Goal: Task Accomplishment & Management: Manage account settings

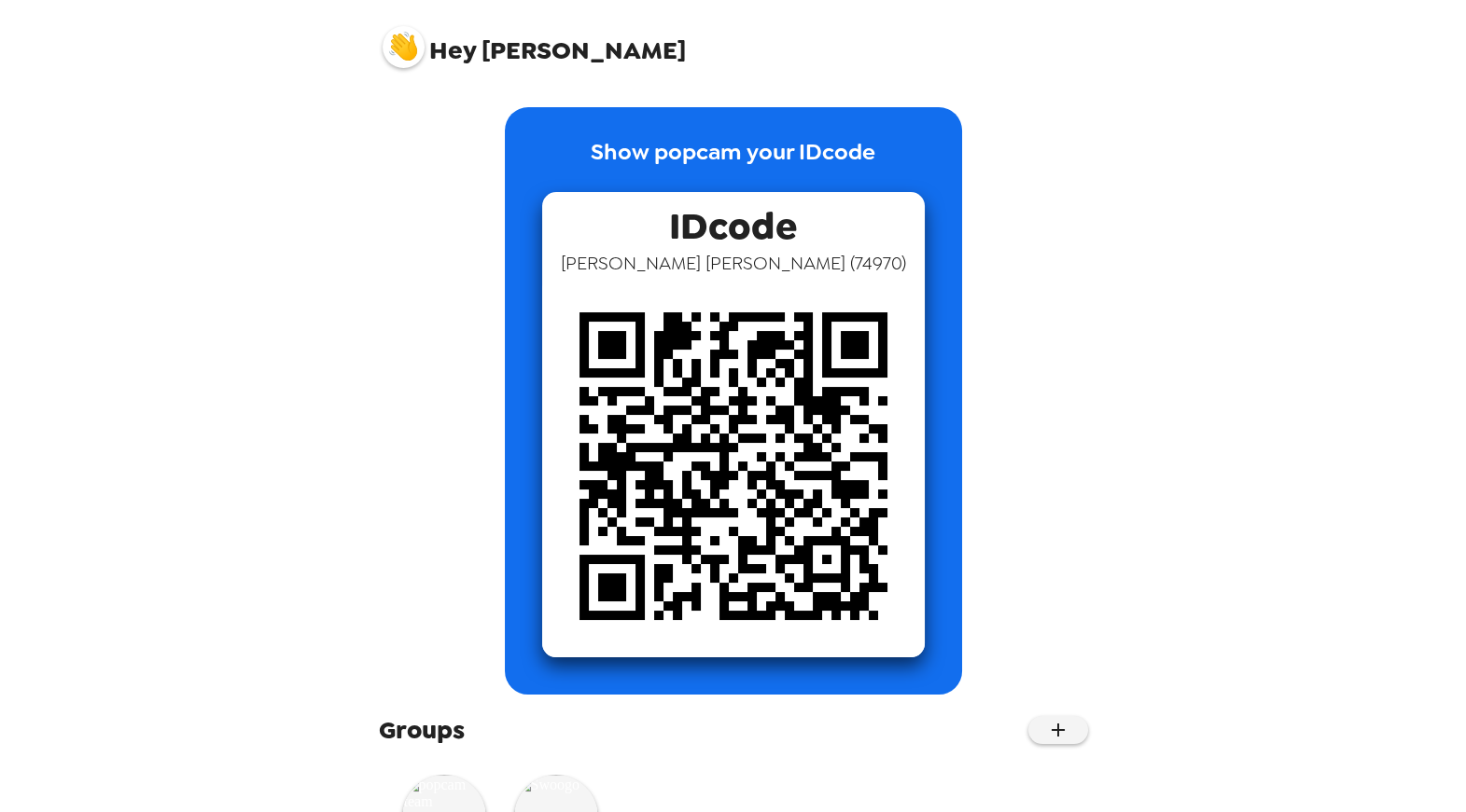
click at [404, 53] on img at bounding box center [404, 47] width 42 height 42
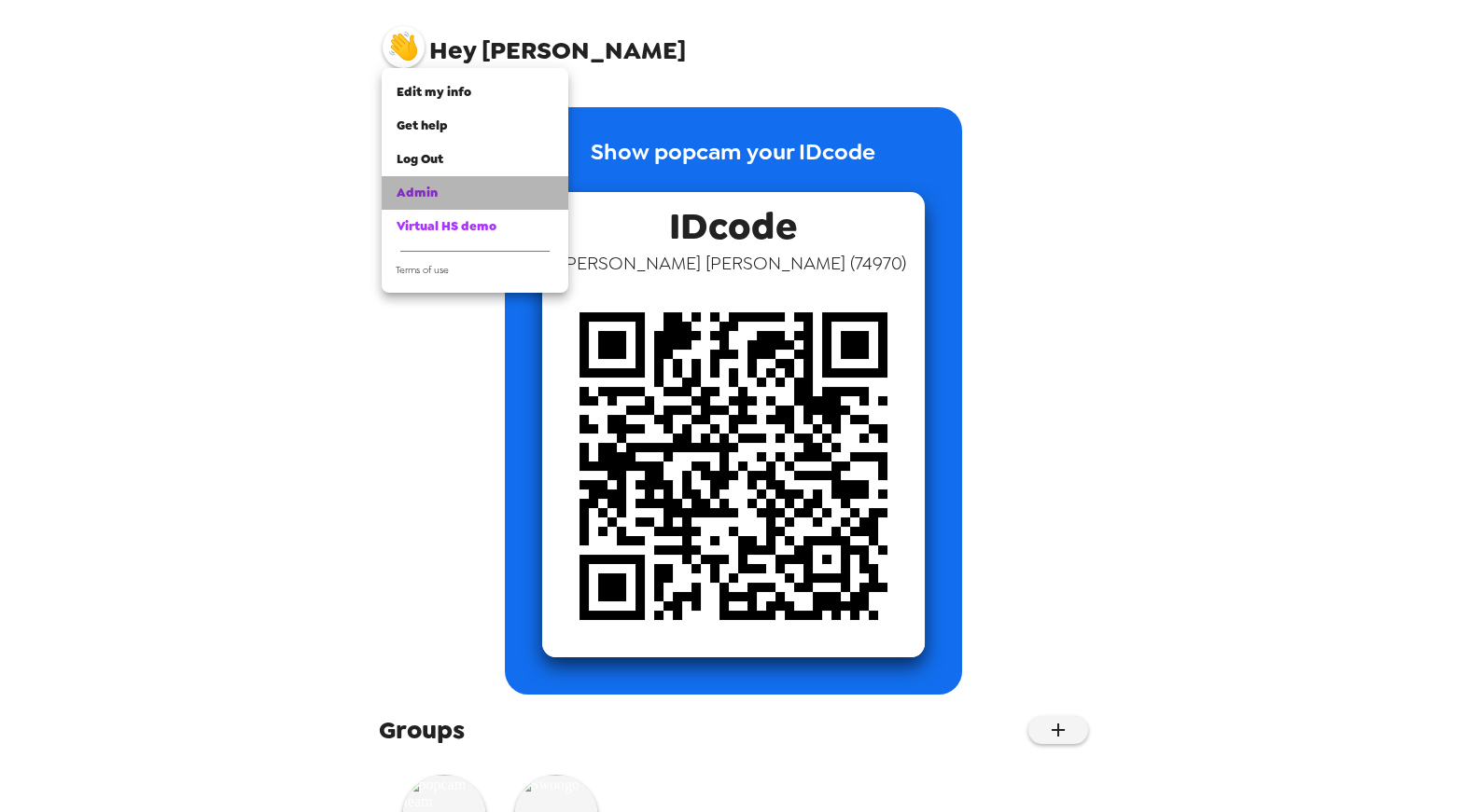
click at [436, 194] on span "Admin" at bounding box center [417, 193] width 41 height 16
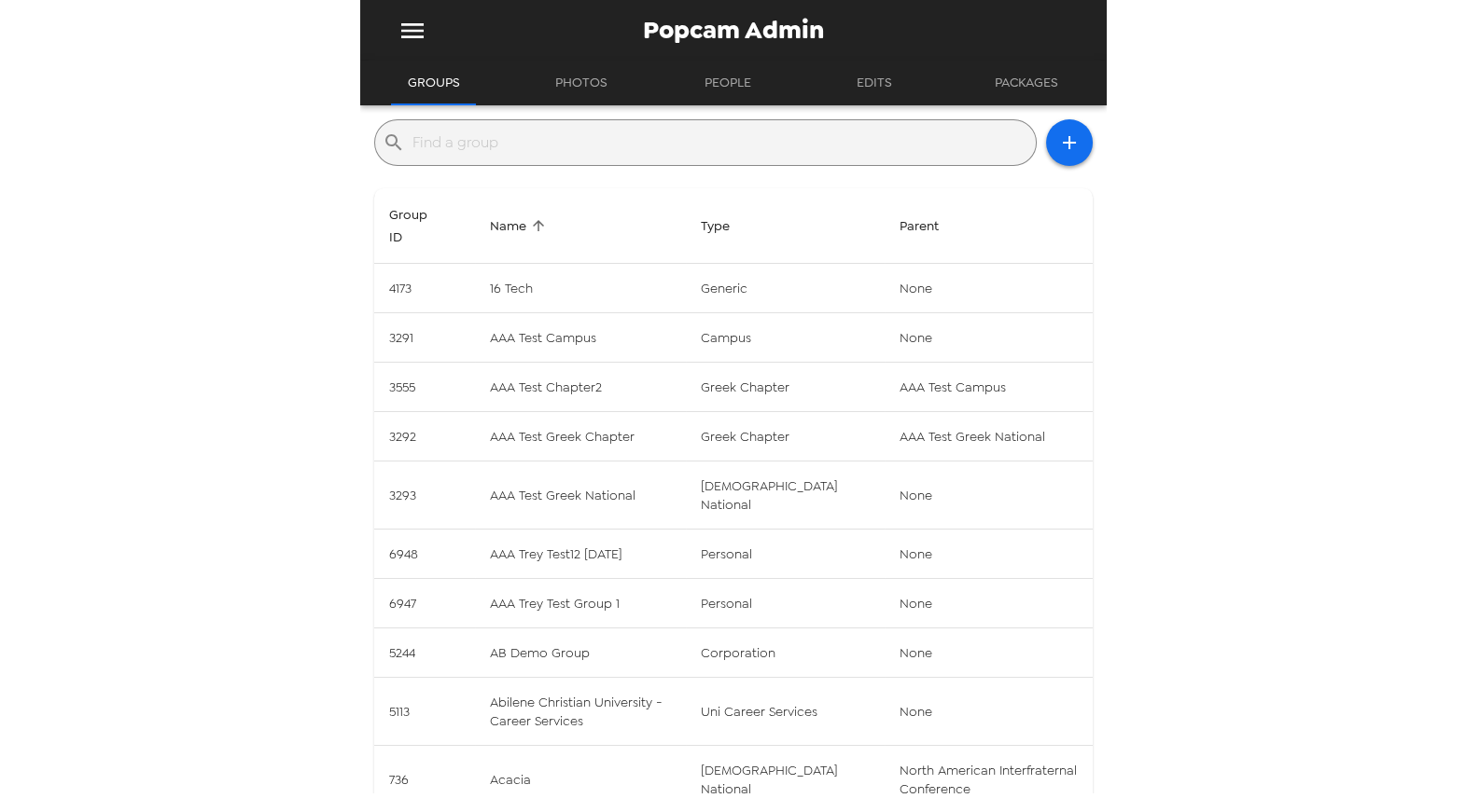
click at [587, 134] on input "text" at bounding box center [720, 143] width 615 height 30
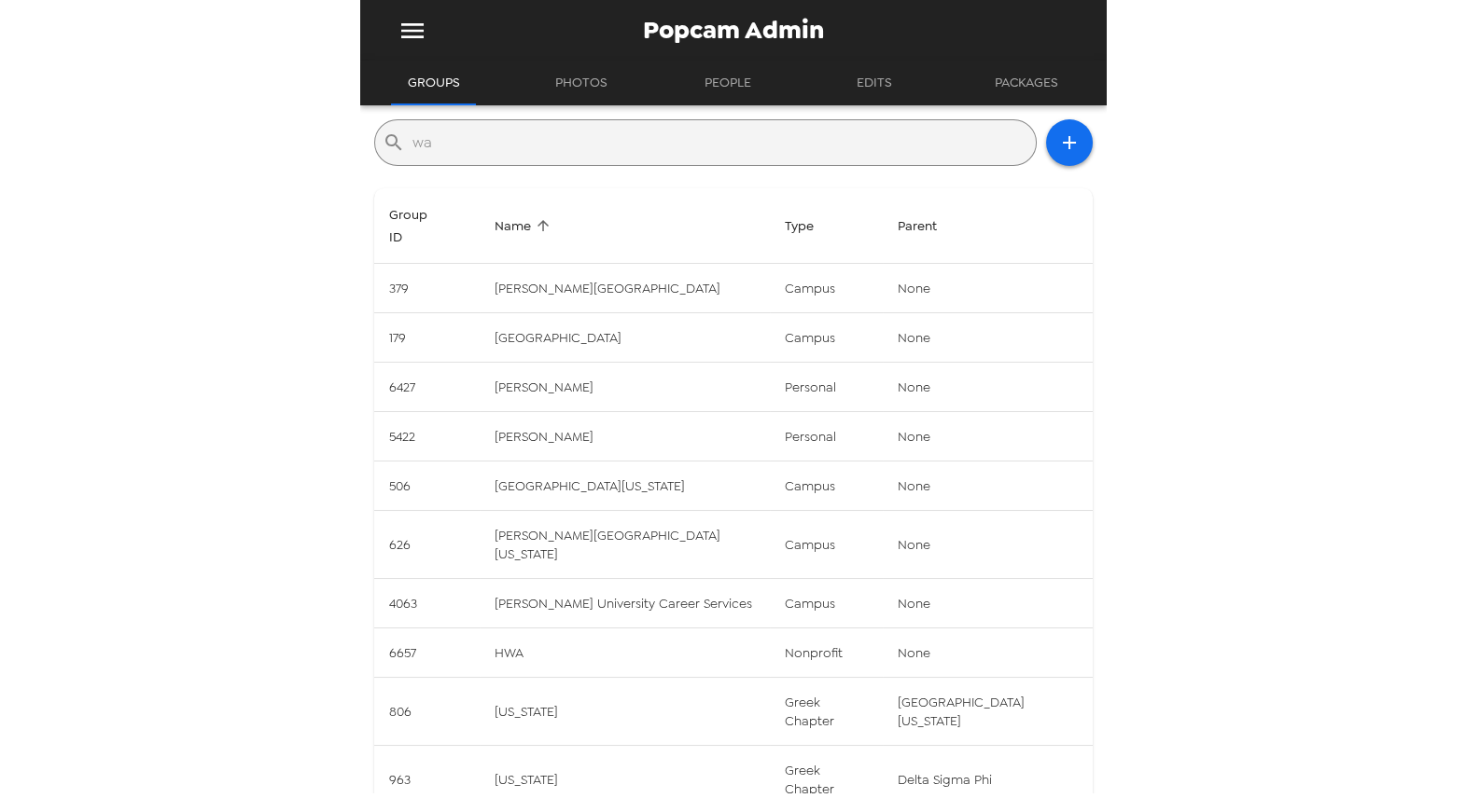
type input "w"
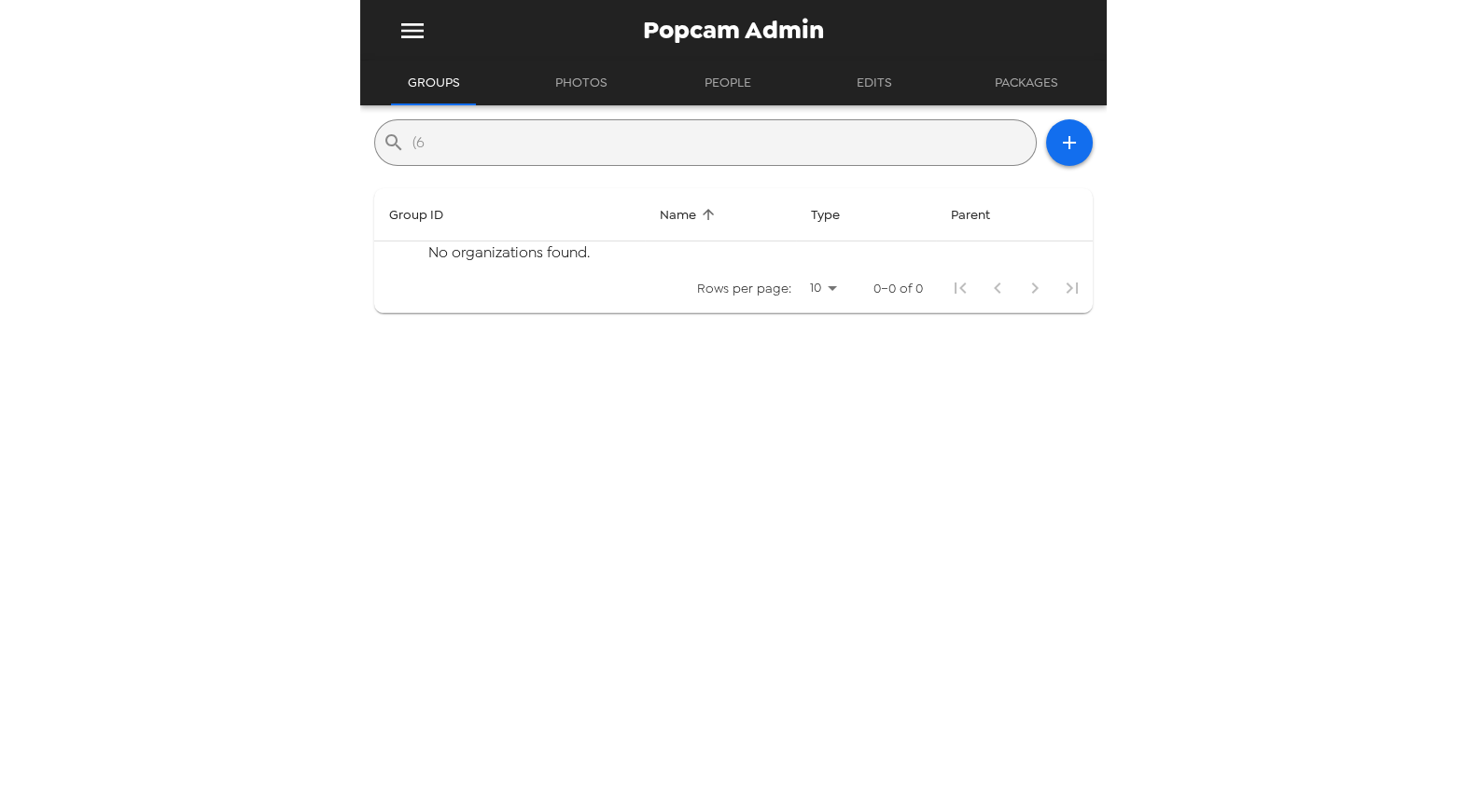
type input "("
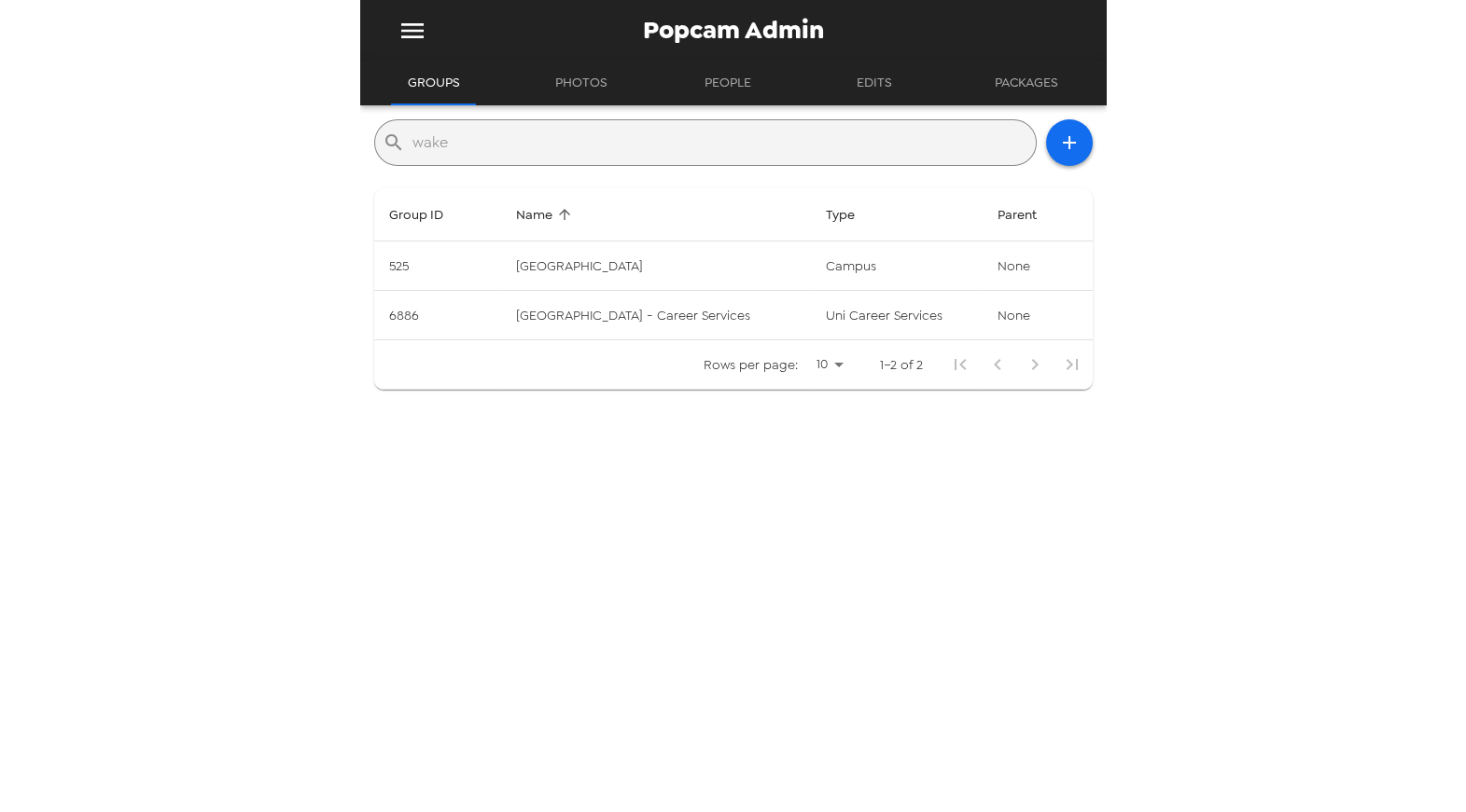
click at [523, 136] on input "wake" at bounding box center [720, 143] width 615 height 30
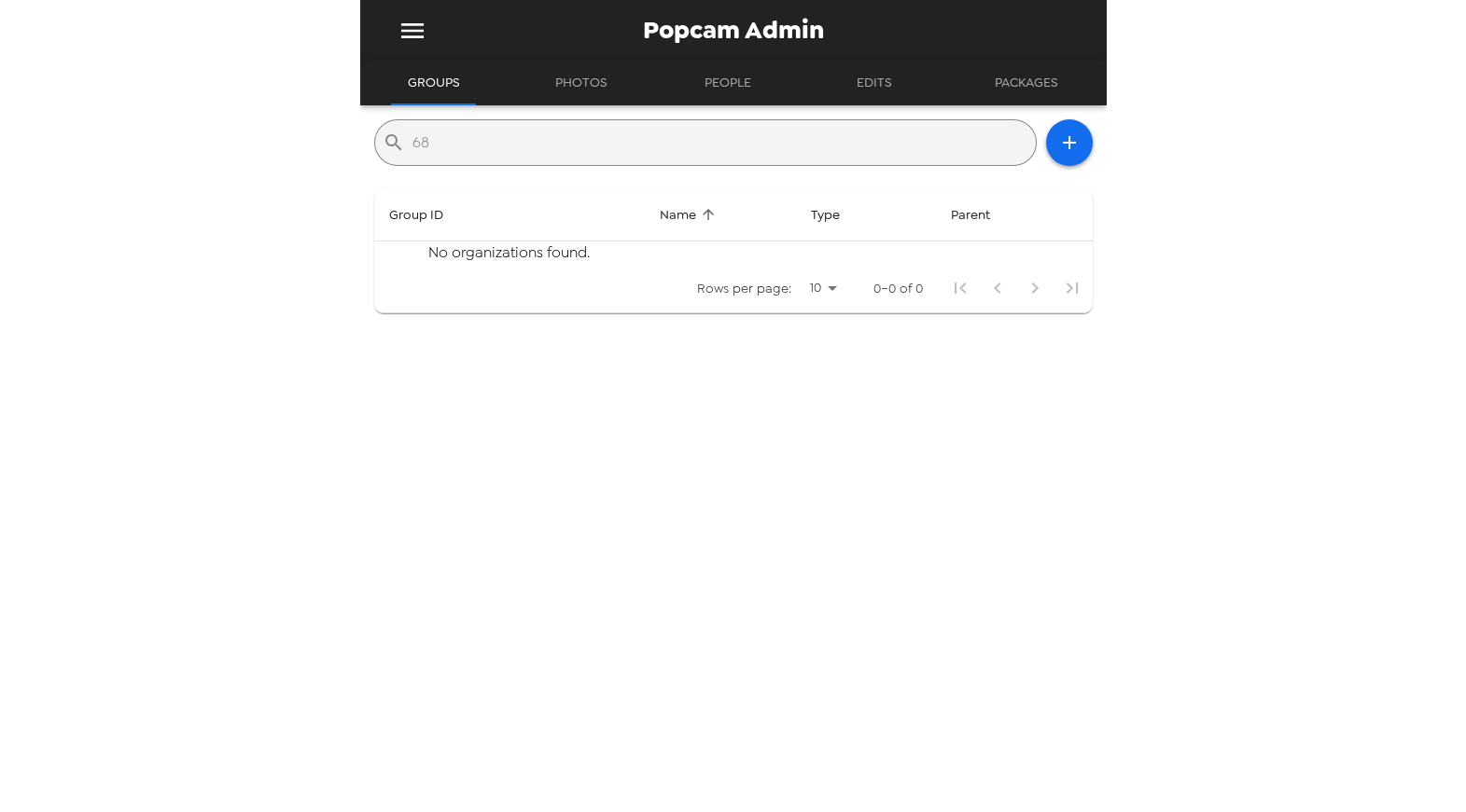
type input "6"
type input "("
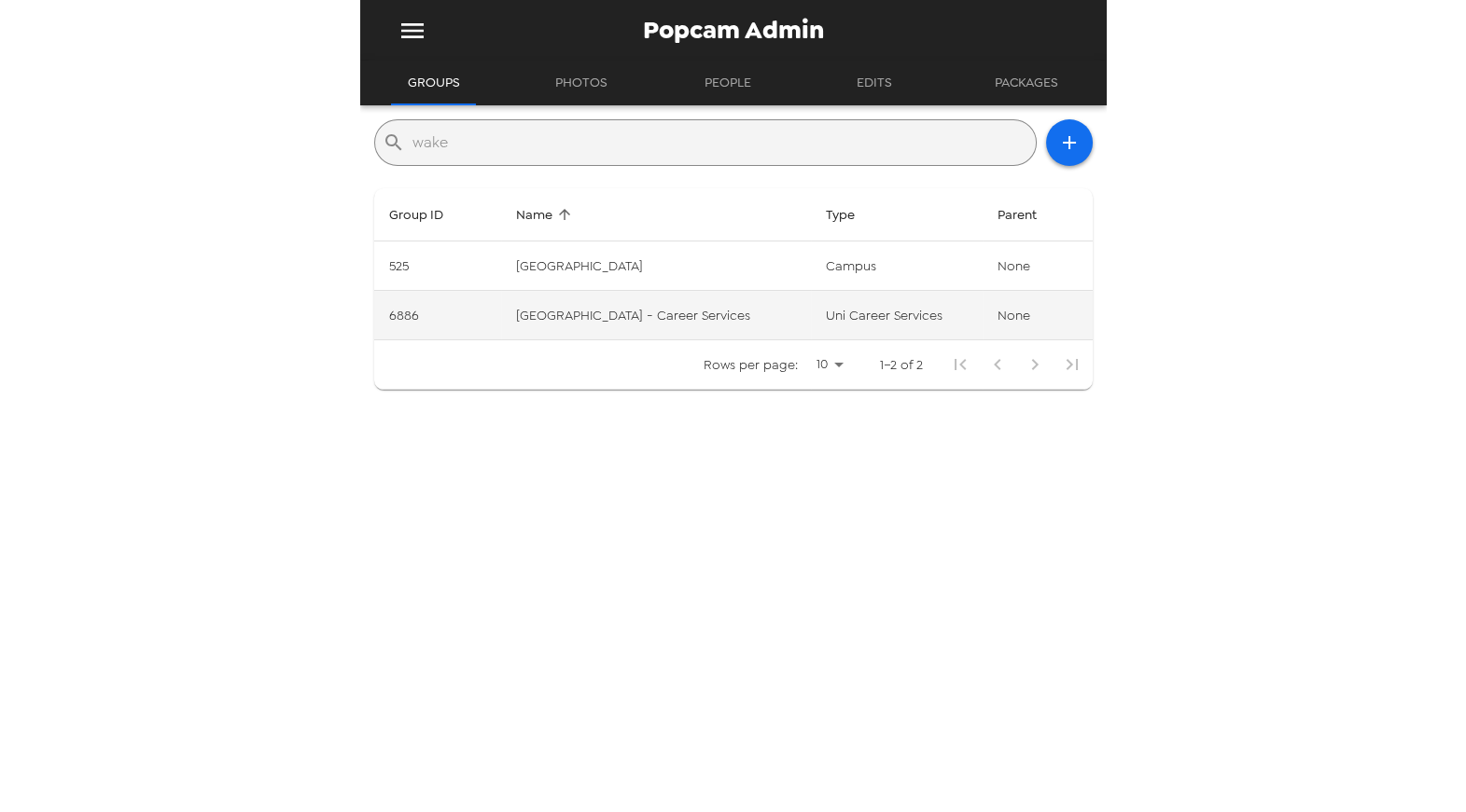
type input "wake"
click at [592, 328] on td "Wake Tech Community College - Career Services" at bounding box center [656, 316] width 310 height 49
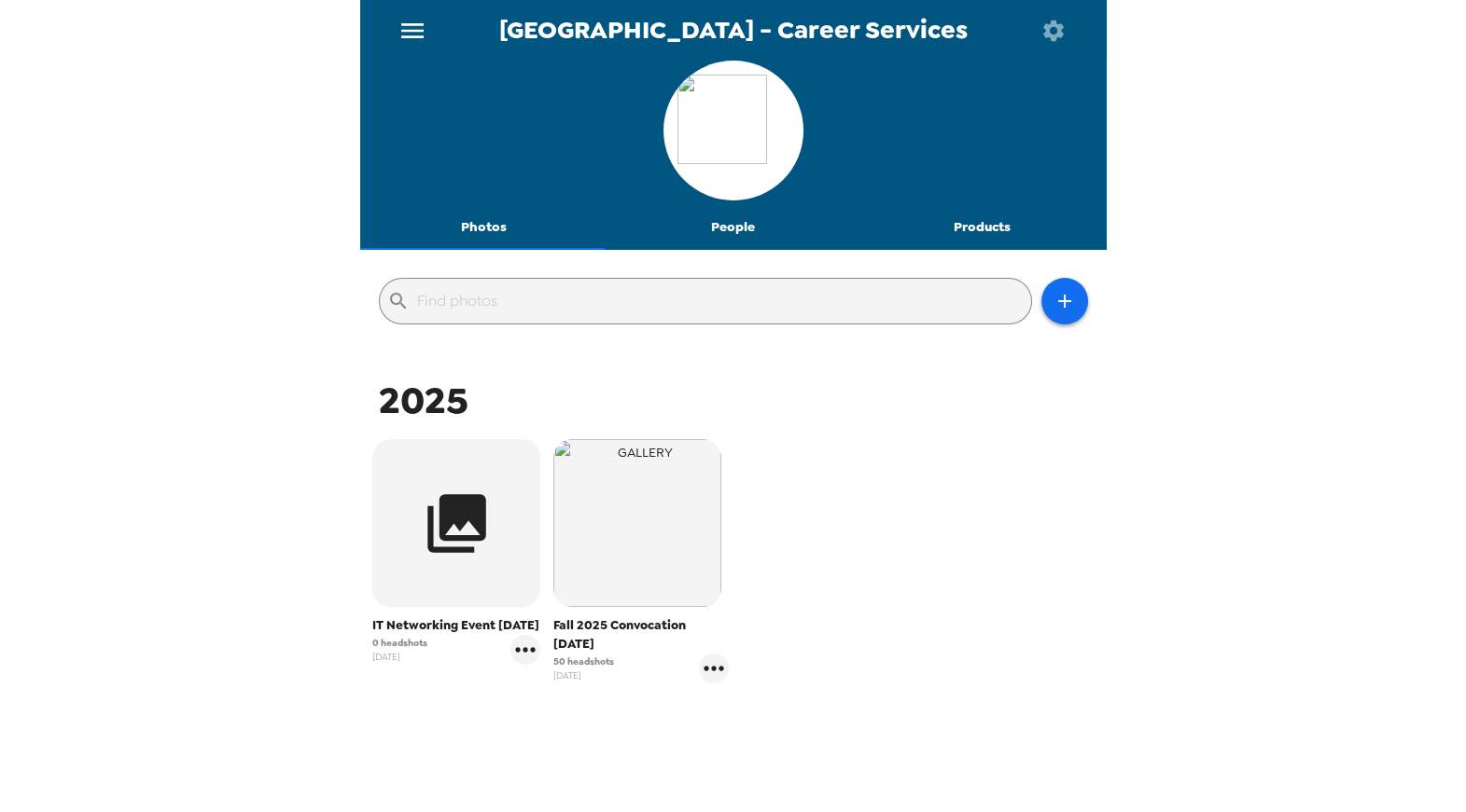
click at [953, 559] on div "IT Networking Event 10/14/25 0 headshots 10/9/25 Fall 2025 Convocation 8/14/25 …" at bounding box center [733, 576] width 737 height 281
click at [972, 549] on div "IT Networking Event 10/14/25 0 headshots 10/9/25 Fall 2025 Convocation 8/14/25 …" at bounding box center [733, 576] width 737 height 281
click at [1059, 34] on icon "button" at bounding box center [1052, 30] width 21 height 21
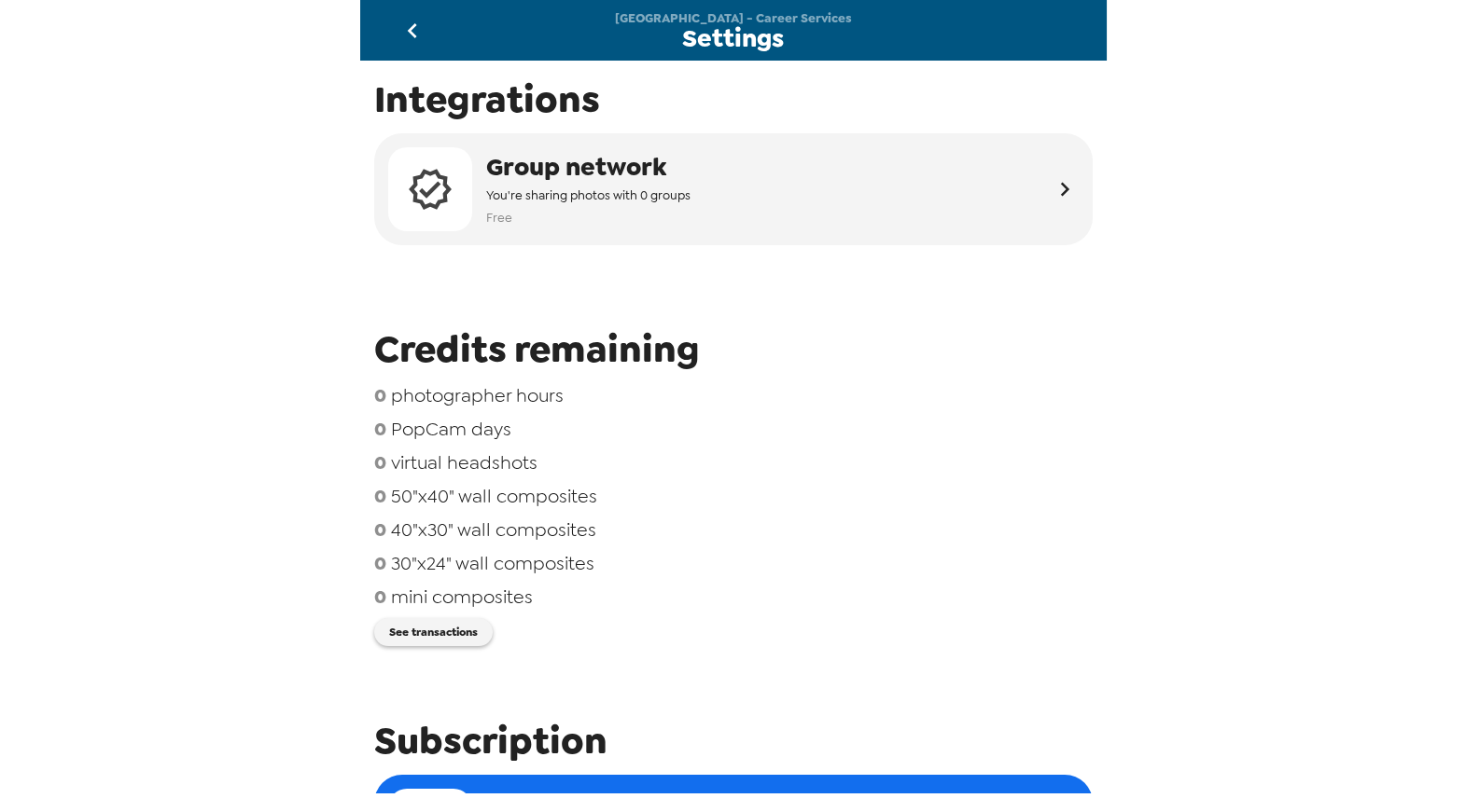
click at [414, 29] on icon "go back" at bounding box center [413, 31] width 30 height 30
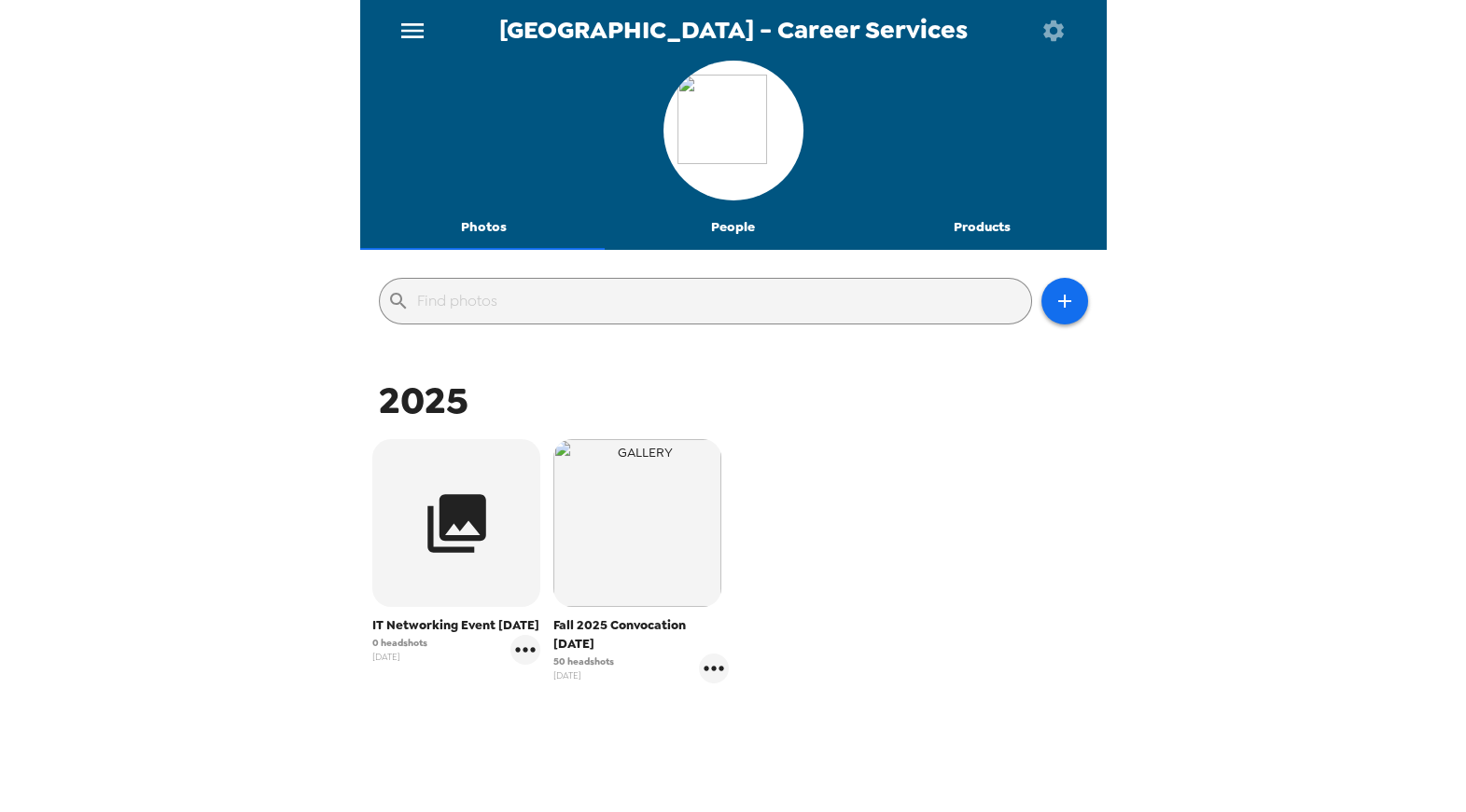
click at [967, 531] on div "IT Networking Event 10/14/25 0 headshots 10/9/25 Fall 2025 Convocation 8/14/25 …" at bounding box center [733, 576] width 737 height 281
click at [250, 223] on div "Wake Tech Community College - Career Services Photos People Products ​ 2025 IT …" at bounding box center [733, 406] width 1466 height 812
click at [409, 28] on icon "menu" at bounding box center [413, 31] width 30 height 30
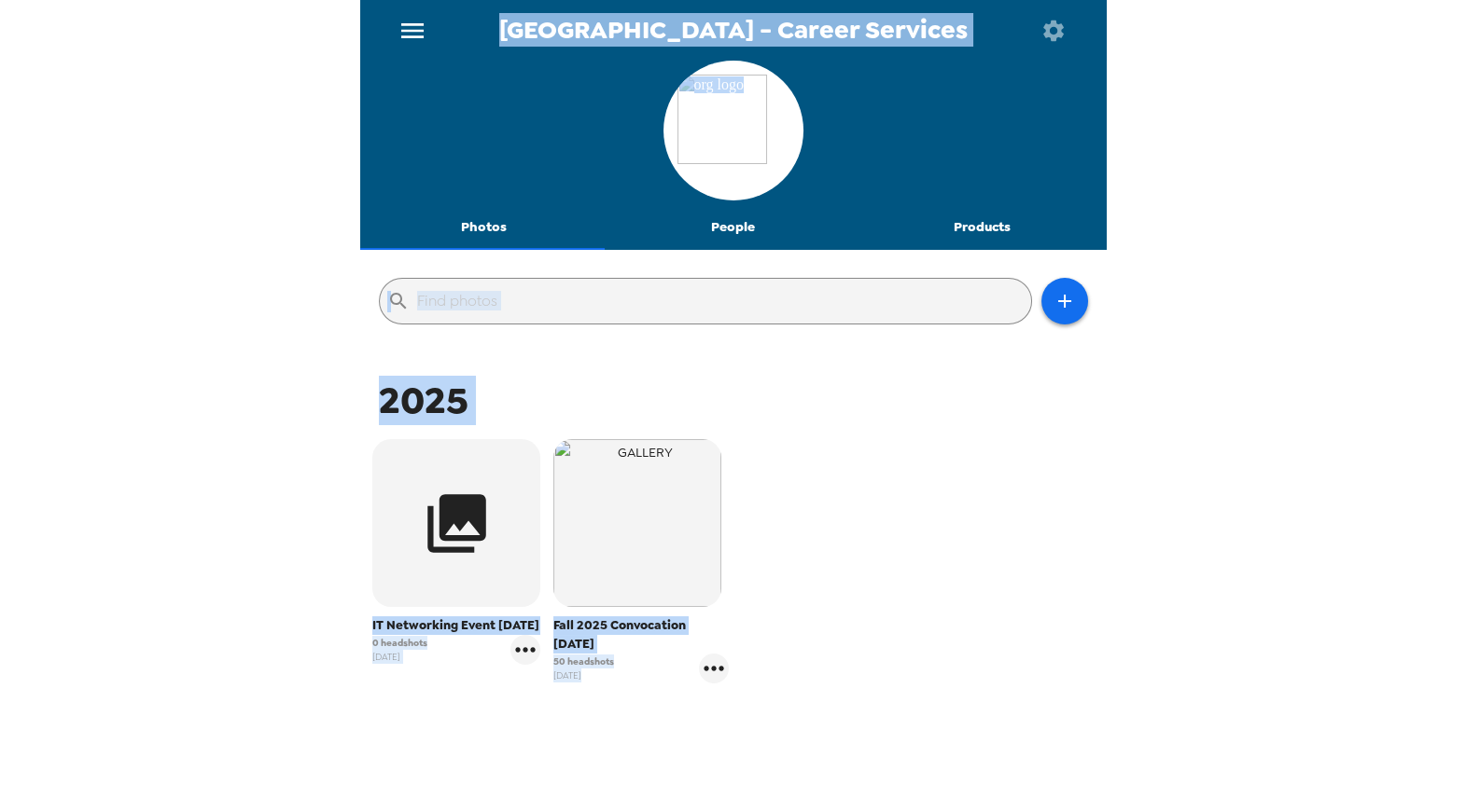
click at [409, 28] on icon "menu" at bounding box center [413, 31] width 30 height 30
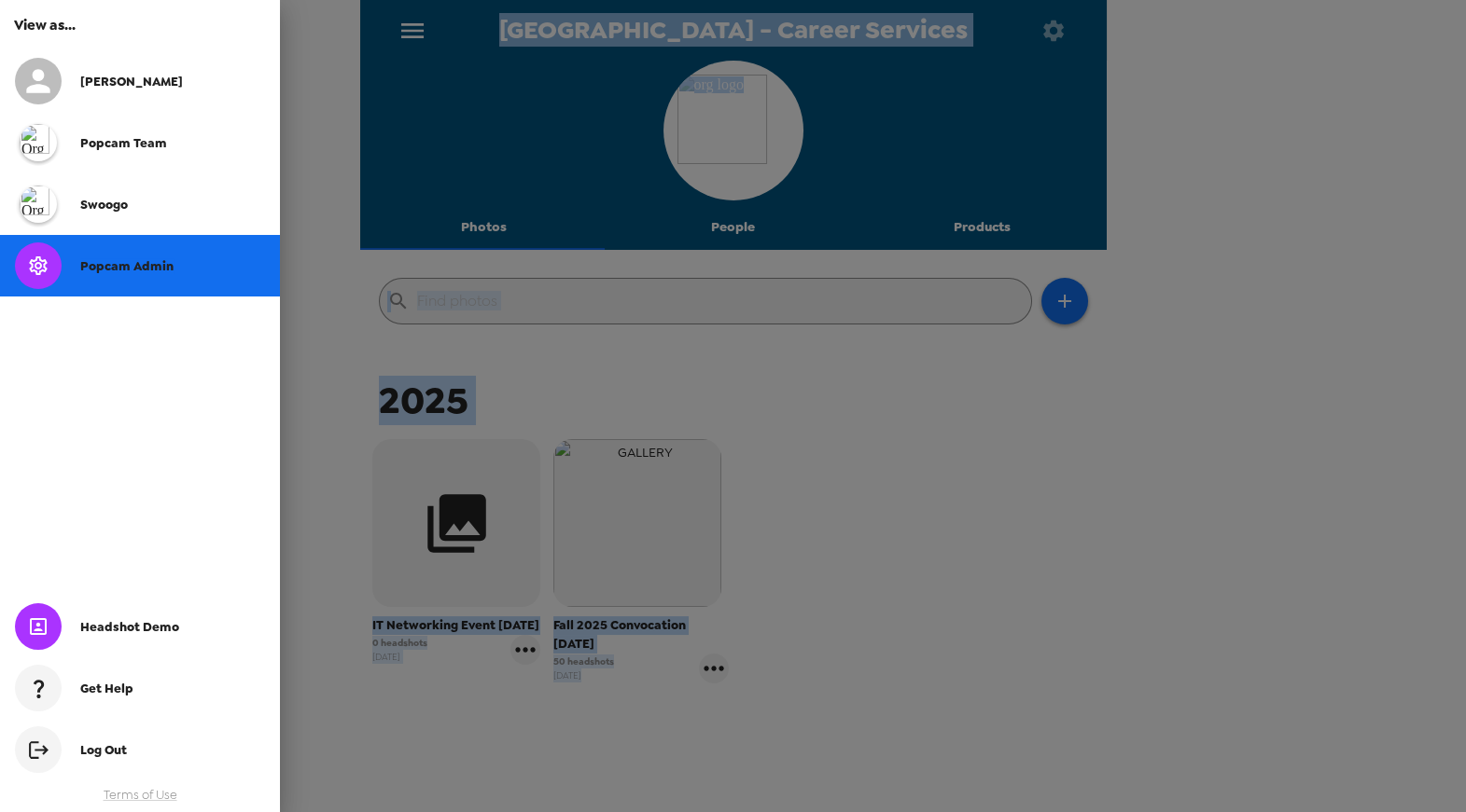
click at [115, 269] on span "Popcam Admin" at bounding box center [126, 266] width 94 height 16
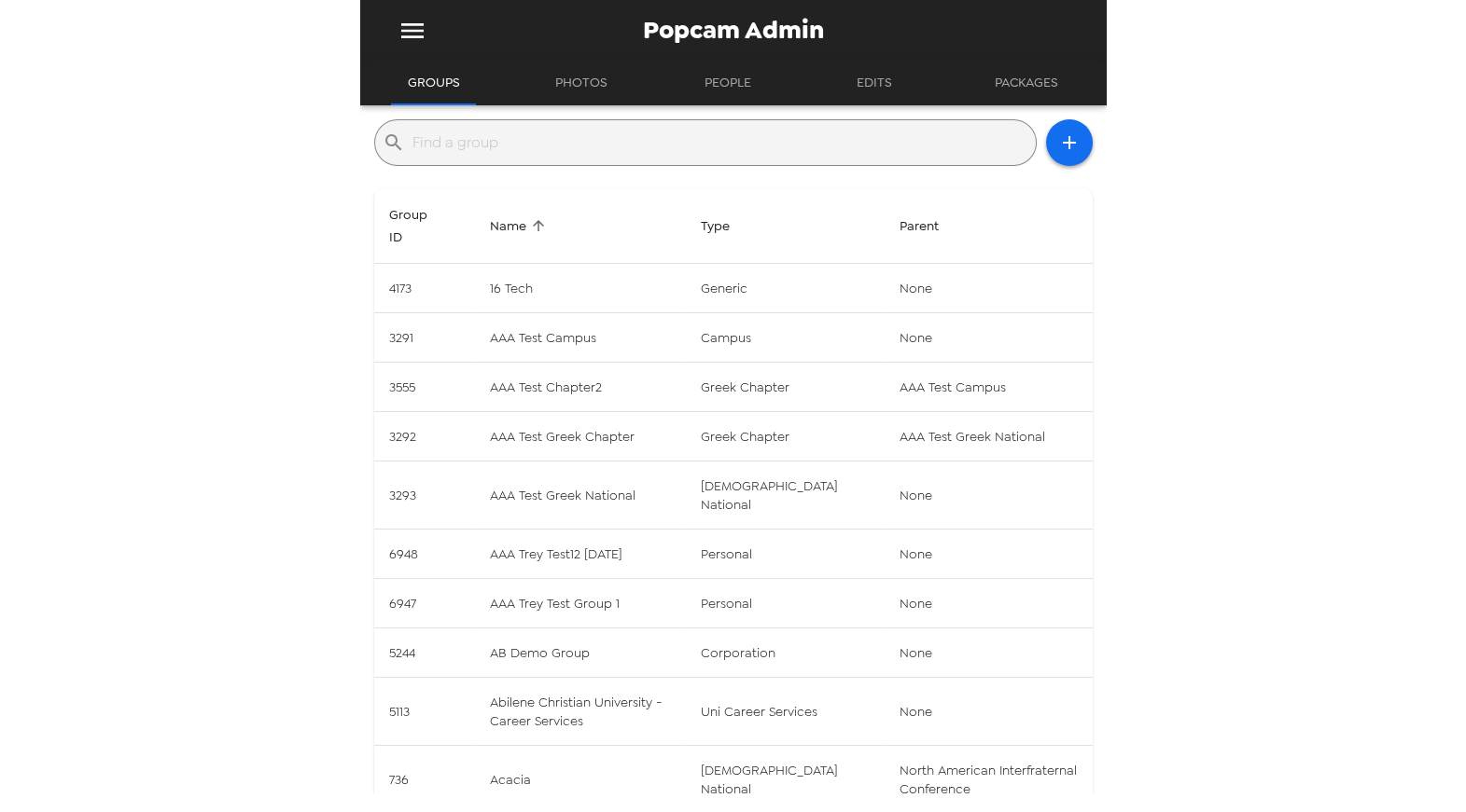
click at [578, 149] on input "text" at bounding box center [720, 143] width 615 height 30
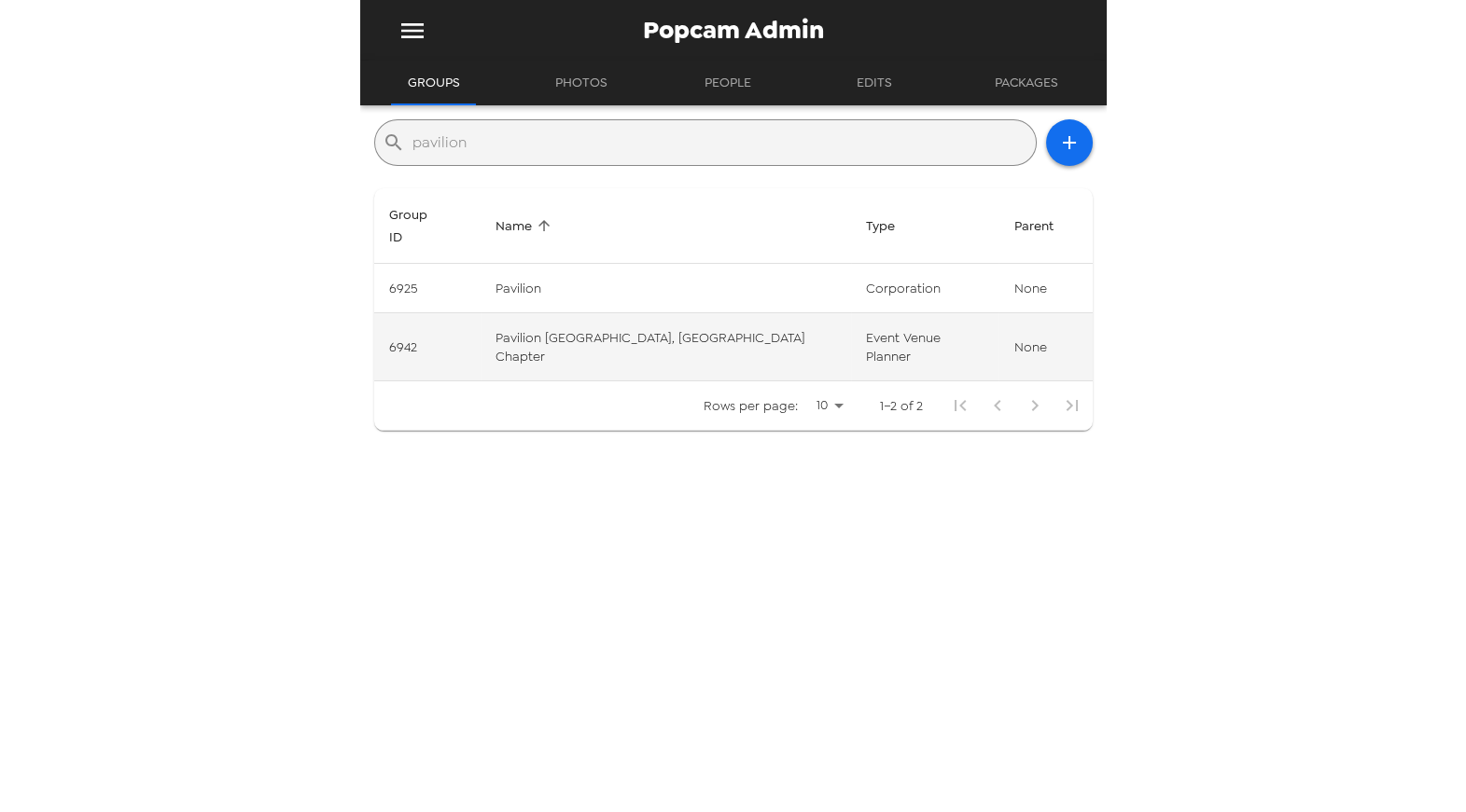
type input "pavilion"
click at [534, 313] on td "Pavilion Indianapolis, IN Chapter" at bounding box center [666, 346] width 370 height 68
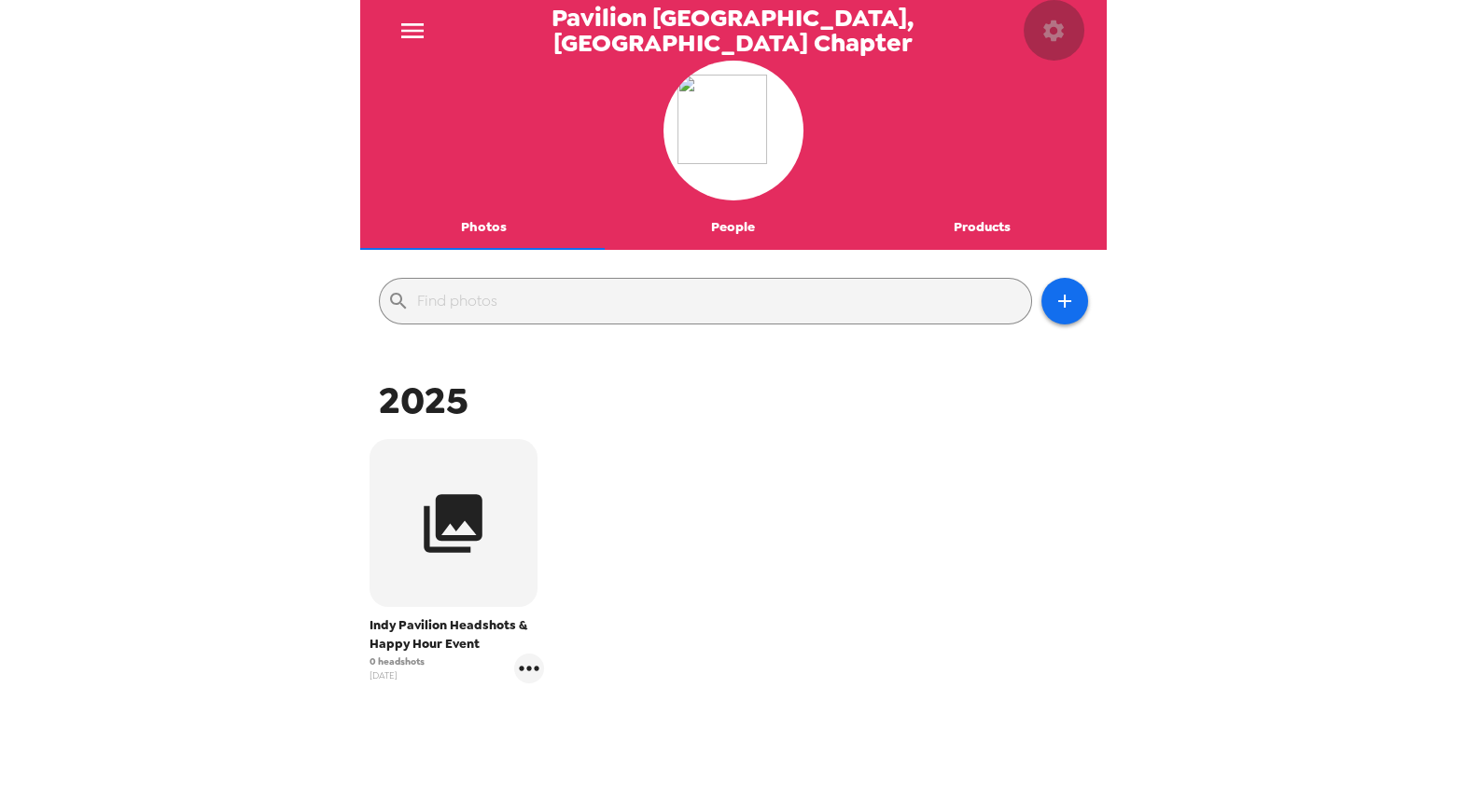
click at [1061, 26] on icon "button" at bounding box center [1052, 30] width 21 height 21
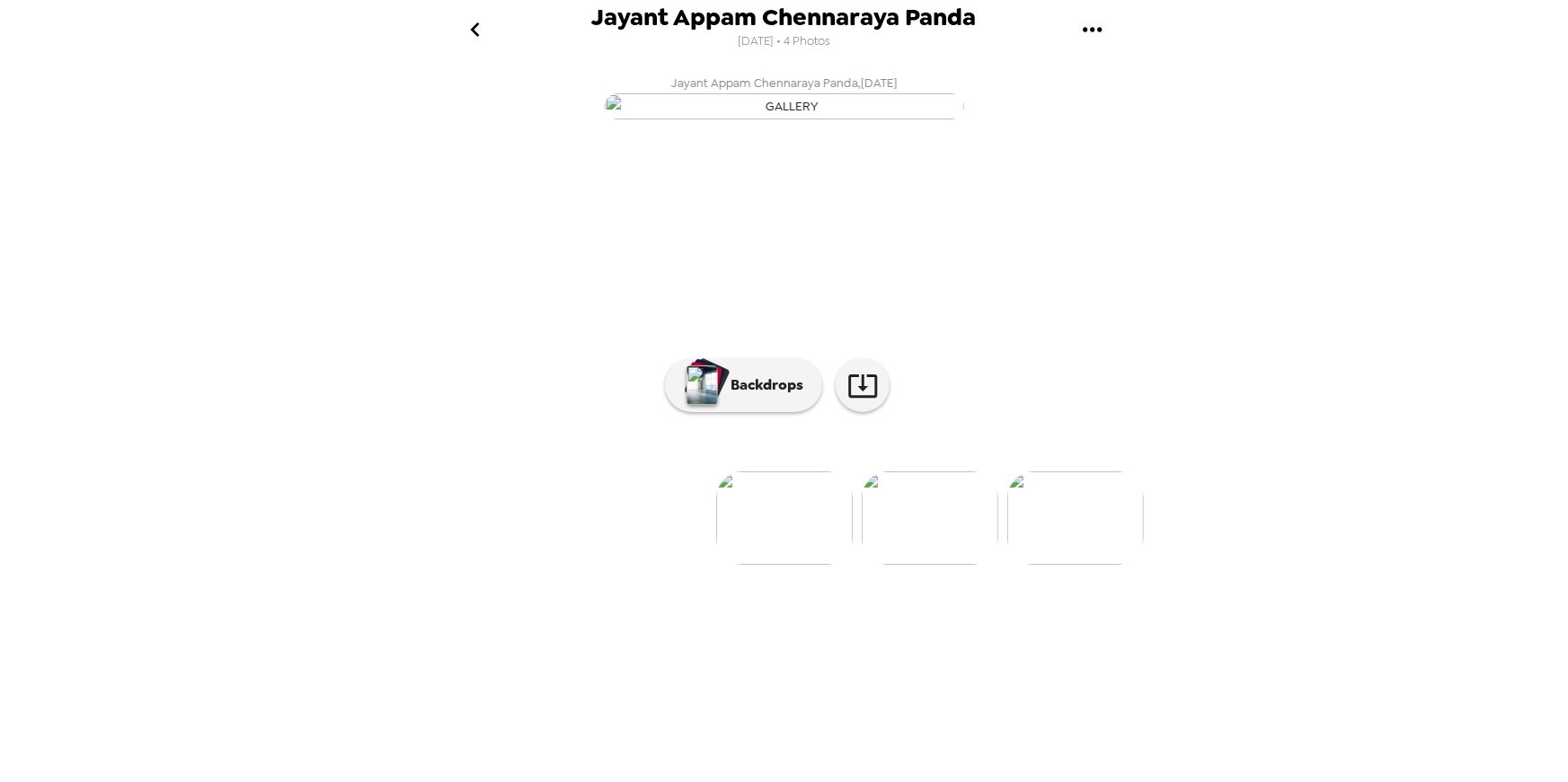
scroll to position [14, 0]
click at [722, 396] on p "Backdrops" at bounding box center [762, 385] width 82 height 22
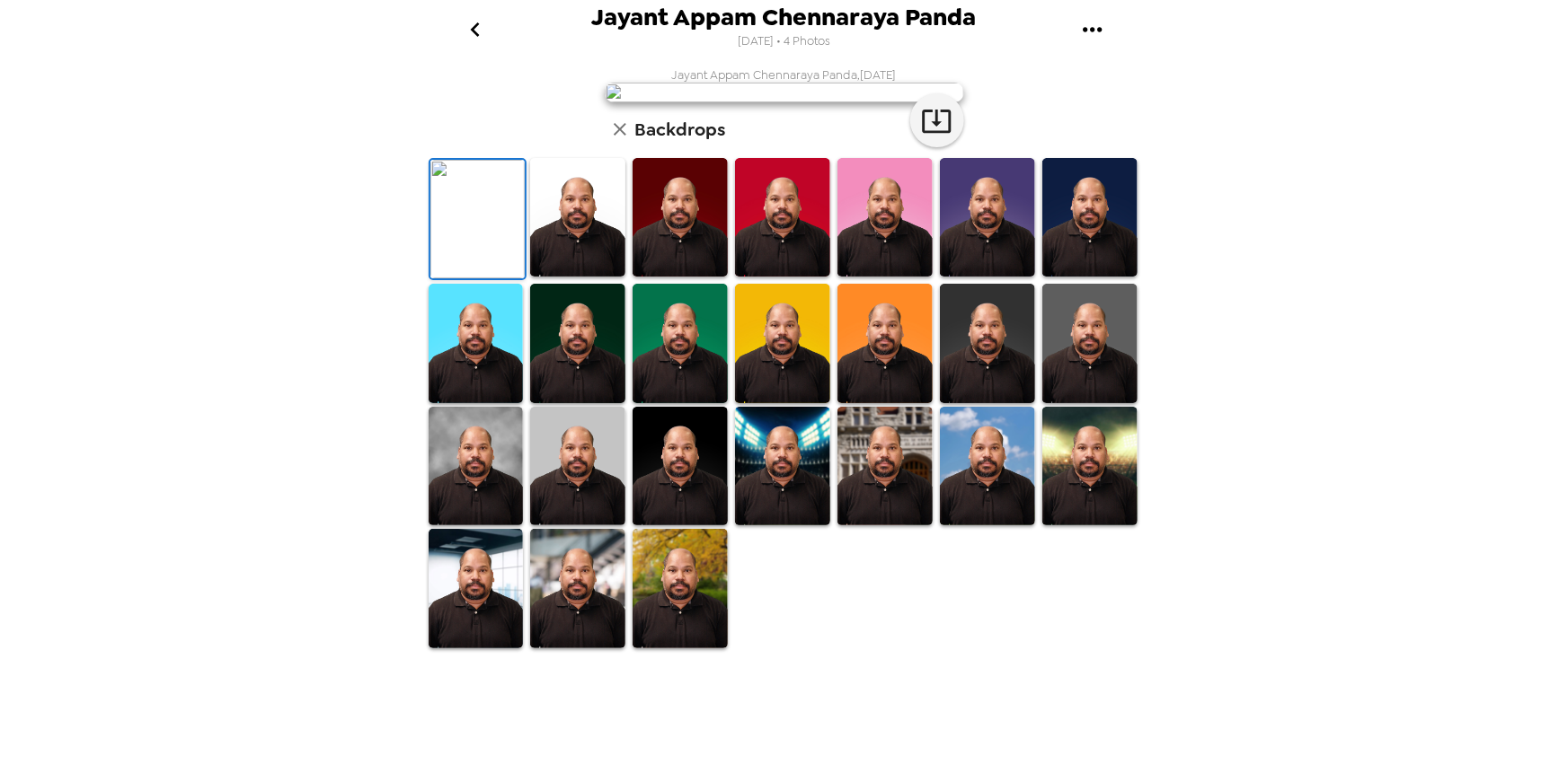
scroll to position [0, 0]
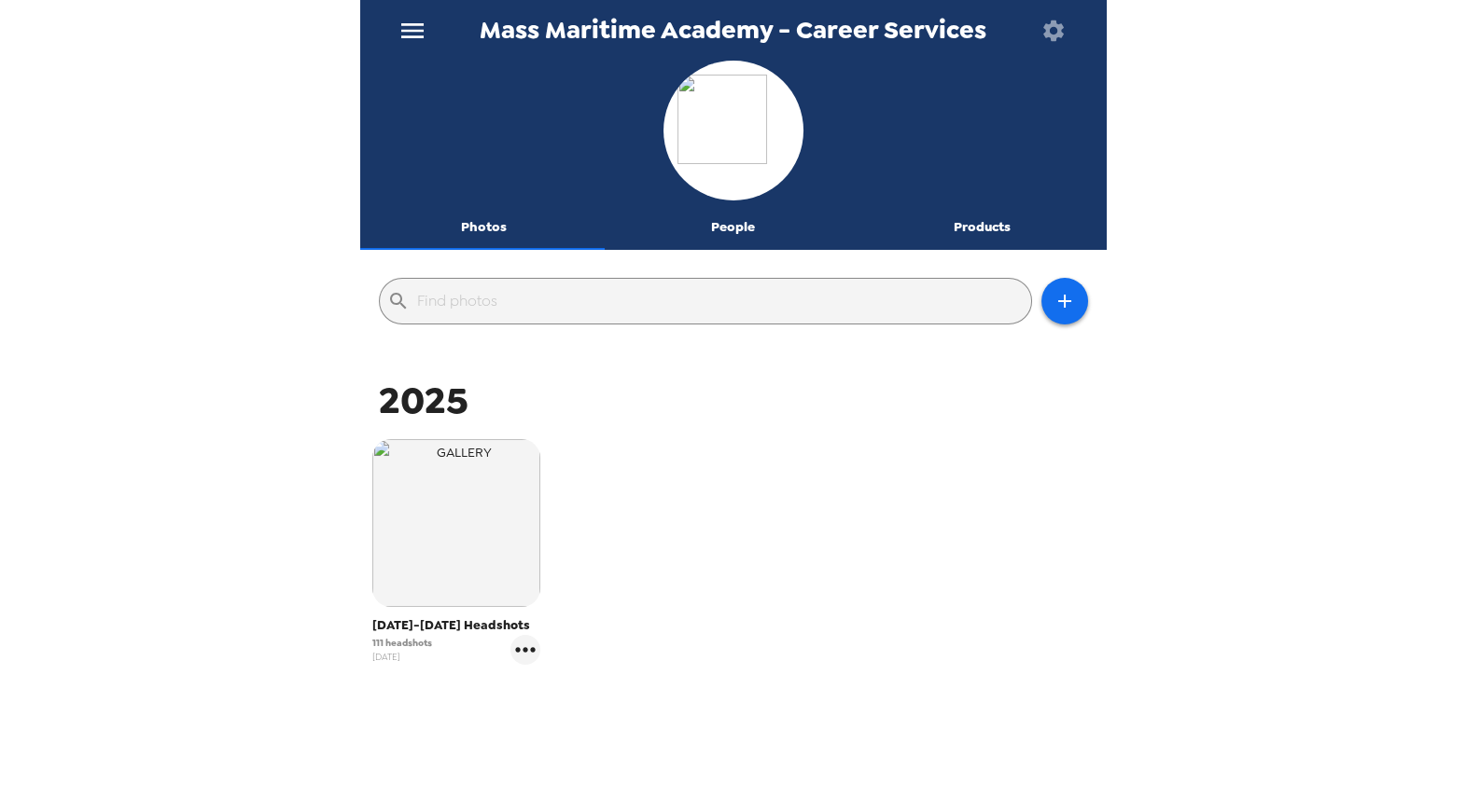
click at [1051, 42] on icon "button" at bounding box center [1053, 31] width 27 height 27
